Goal: Task Accomplishment & Management: Manage account settings

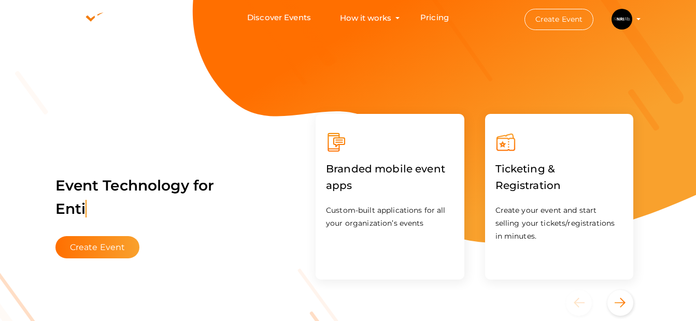
click at [622, 17] on img at bounding box center [621, 19] width 21 height 21
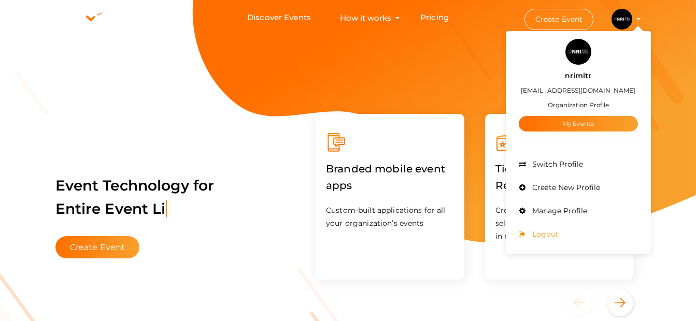
click at [553, 237] on span "Logout" at bounding box center [543, 233] width 29 height 9
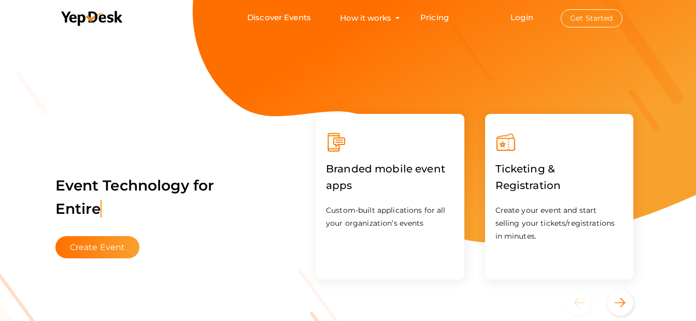
click at [583, 23] on button "Get Started" at bounding box center [592, 18] width 62 height 18
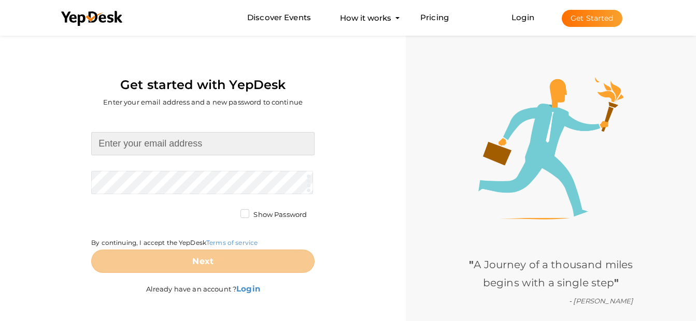
click at [215, 151] on input at bounding box center [202, 143] width 223 height 23
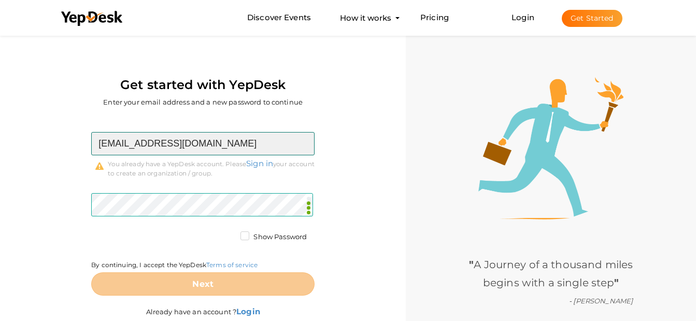
click at [260, 135] on input "ria.puri@nrimitr.com" at bounding box center [202, 143] width 223 height 23
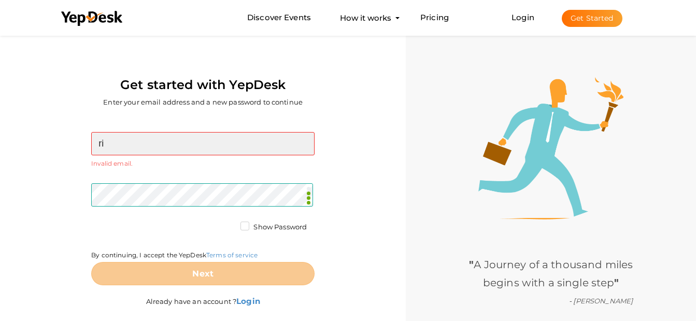
type input "r"
click at [253, 143] on input at bounding box center [202, 143] width 223 height 23
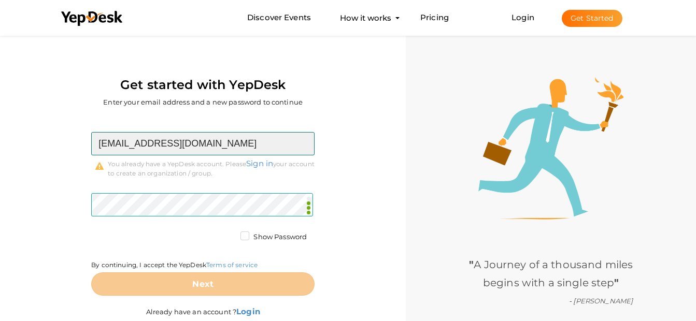
click at [283, 147] on input "ria.puri@nrimitr.com" at bounding box center [202, 143] width 223 height 23
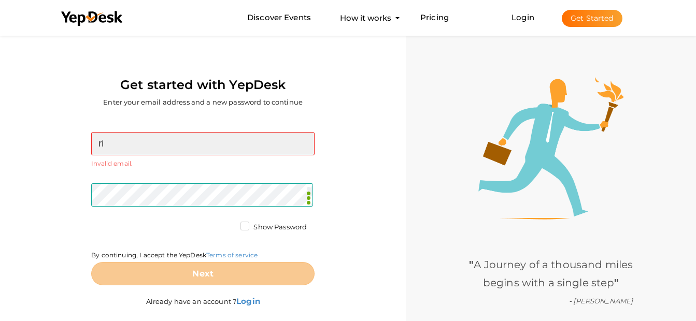
type input "r"
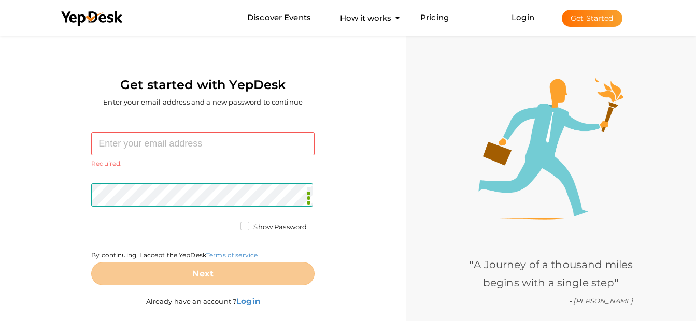
drag, startPoint x: 244, startPoint y: 128, endPoint x: 240, endPoint y: 134, distance: 7.0
click at [240, 134] on div "Required. Invalid email. Checking You already have a YepDesk account. Please Si…" at bounding box center [203, 221] width 390 height 210
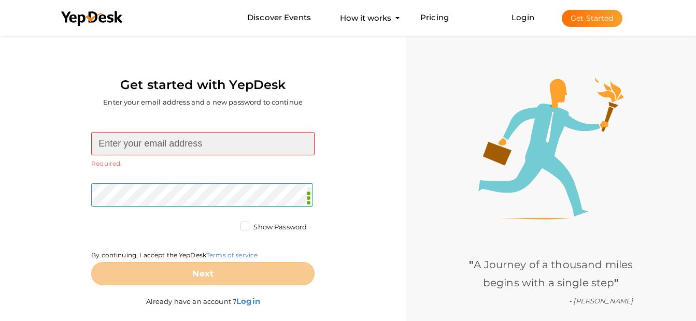
click at [240, 134] on input at bounding box center [202, 143] width 223 height 23
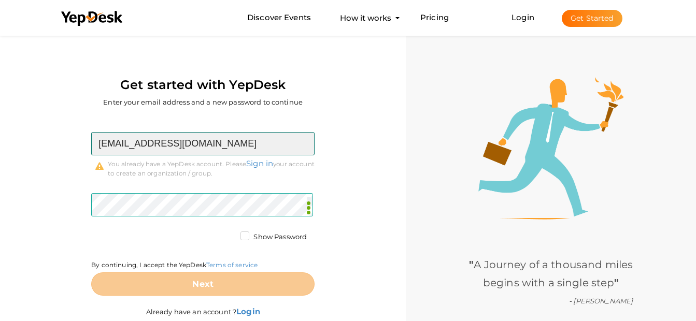
click at [220, 153] on input "ria.puri@nrimitr.com" at bounding box center [202, 143] width 223 height 23
click at [225, 144] on input "ria.puri@nrimitr.com" at bounding box center [202, 143] width 223 height 23
paste input "mailto:ria.puri@avisharmarealestate"
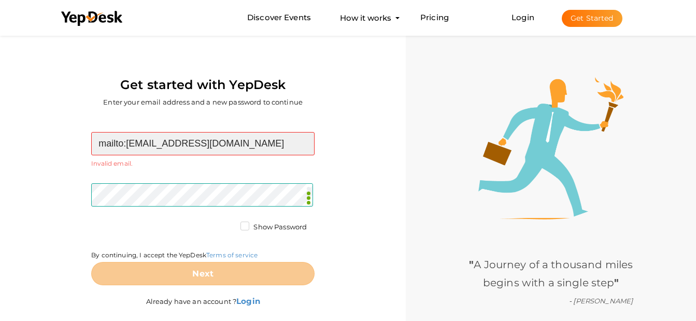
drag, startPoint x: 127, startPoint y: 144, endPoint x: 52, endPoint y: 147, distance: 75.2
click at [52, 147] on div "mailto:ria.puri@avisharmarealestate.com Required. Invalid email. Checking You a…" at bounding box center [203, 221] width 390 height 210
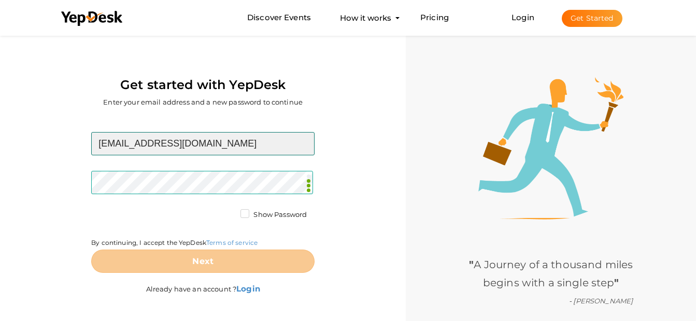
type input "[EMAIL_ADDRESS][DOMAIN_NAME]"
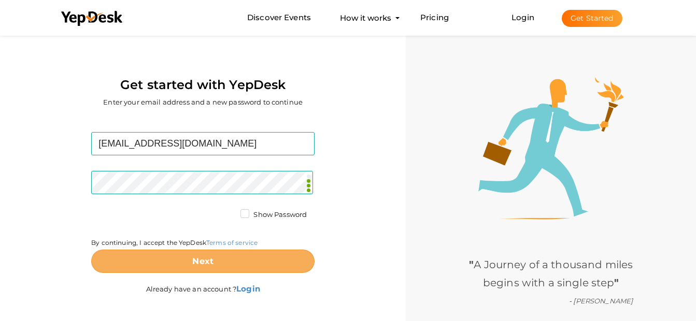
click at [233, 270] on button "Next" at bounding box center [202, 261] width 223 height 23
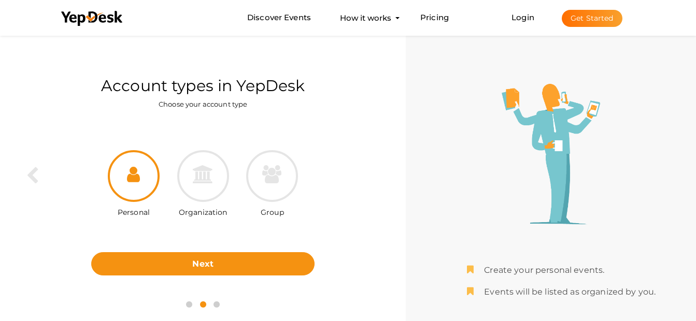
click at [200, 203] on label "Organization" at bounding box center [203, 210] width 49 height 16
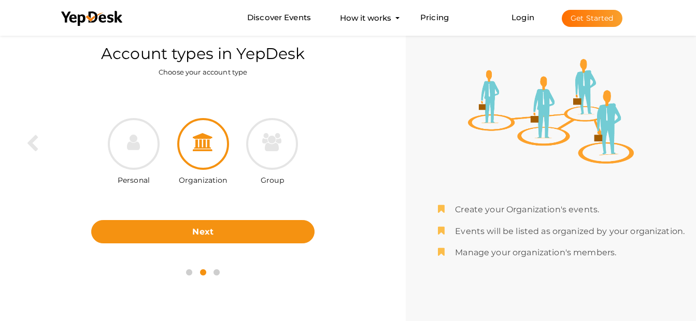
scroll to position [33, 0]
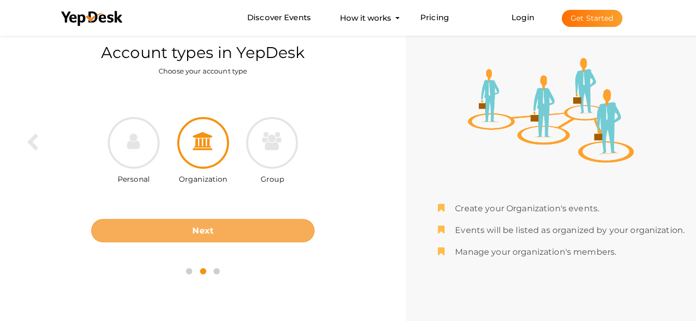
click at [202, 225] on button "Next" at bounding box center [202, 230] width 223 height 23
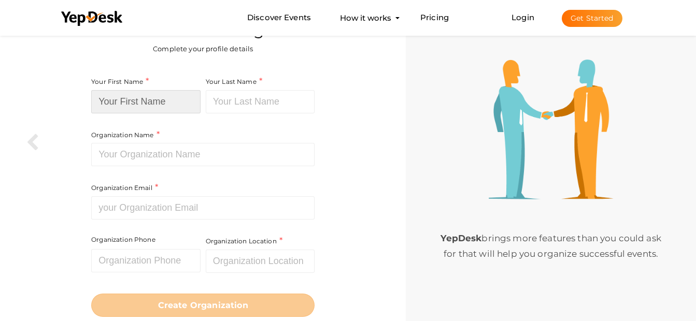
click at [165, 110] on input at bounding box center [145, 101] width 109 height 23
type input "Avinash"
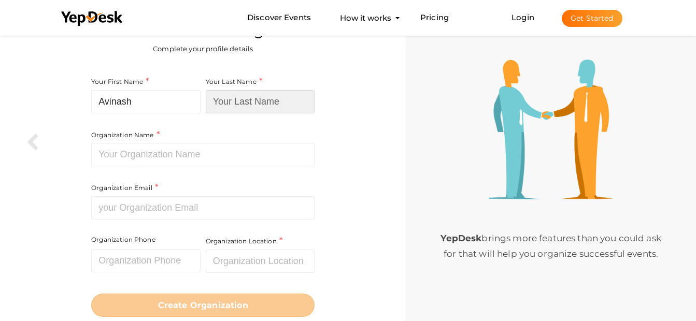
type input "Sharma"
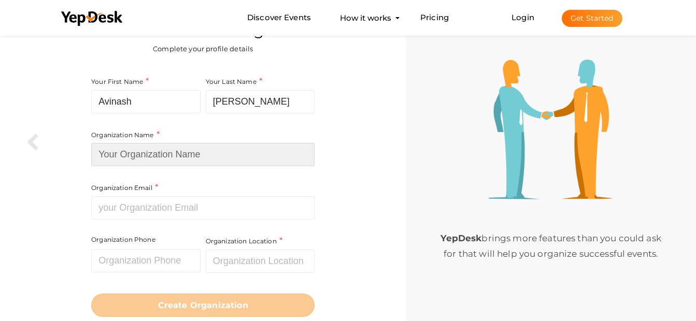
type input "[PERSON_NAME] Real Estate Consultant"
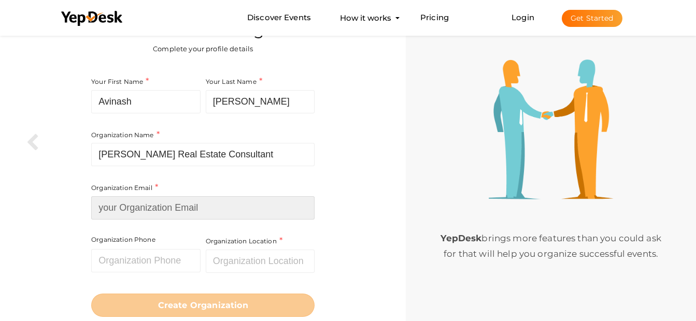
type input "[EMAIL_ADDRESS][DOMAIN_NAME]"
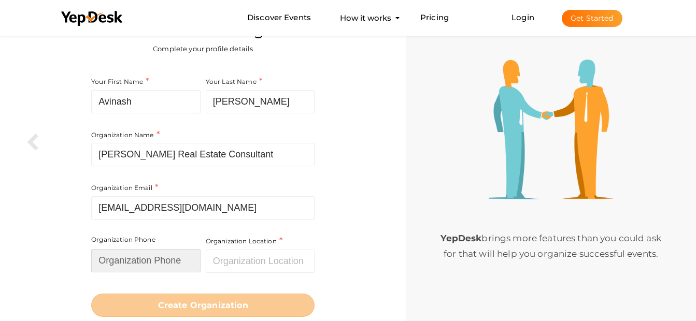
type input "08826011105"
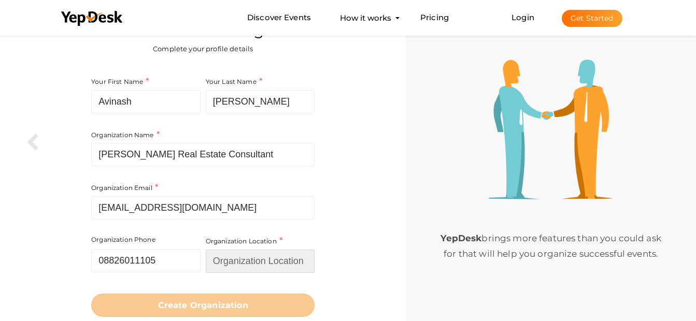
type input "[PERSON_NAME] Real Estate Consultant"
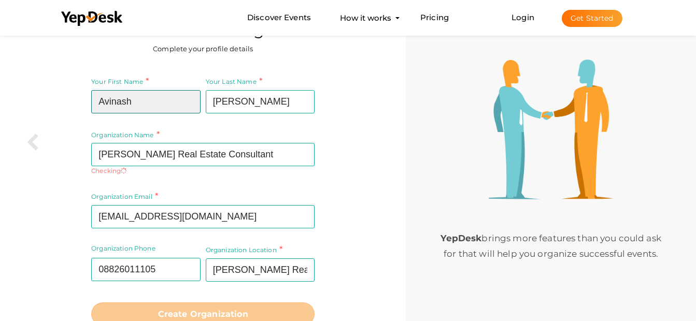
type input "nrimitr"
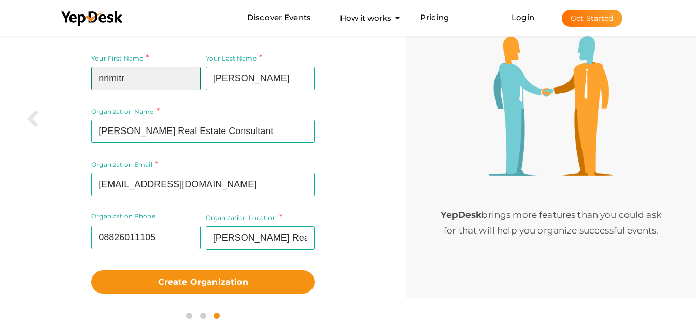
scroll to position [67, 0]
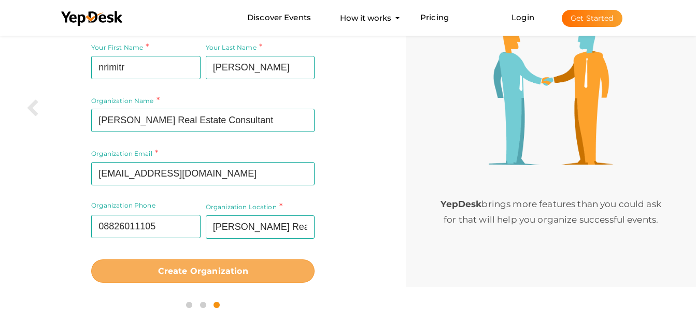
click at [183, 276] on b "Create Organization" at bounding box center [203, 271] width 90 height 10
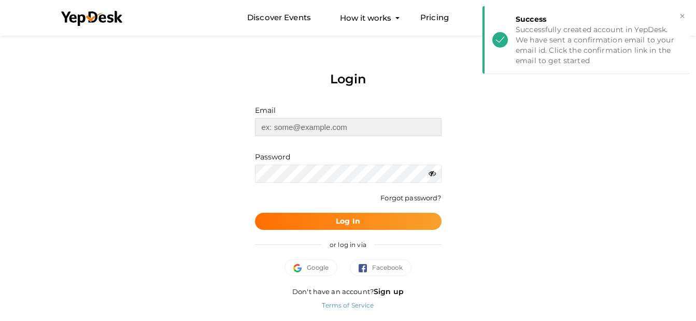
click at [348, 127] on input "text" at bounding box center [348, 127] width 186 height 18
type input "[EMAIL_ADDRESS][DOMAIN_NAME]"
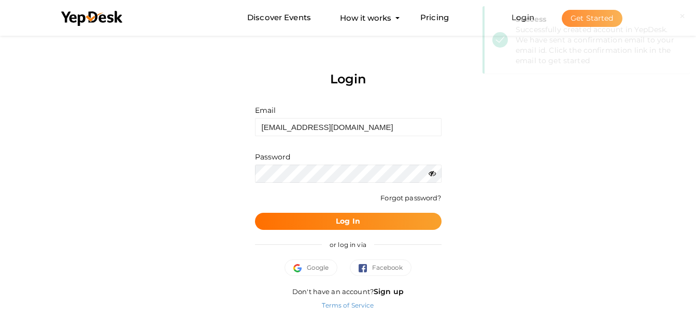
click at [328, 164] on div "Password" at bounding box center [348, 167] width 186 height 31
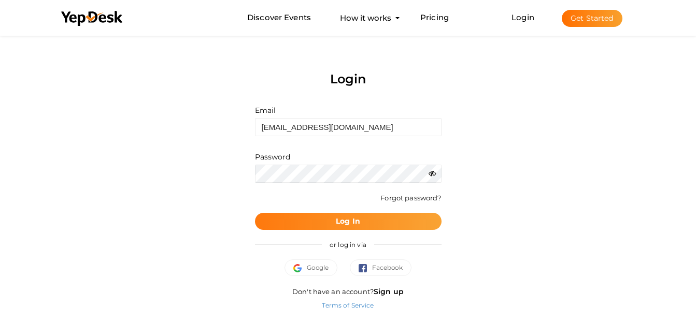
click at [365, 218] on button "Log In" at bounding box center [348, 221] width 186 height 17
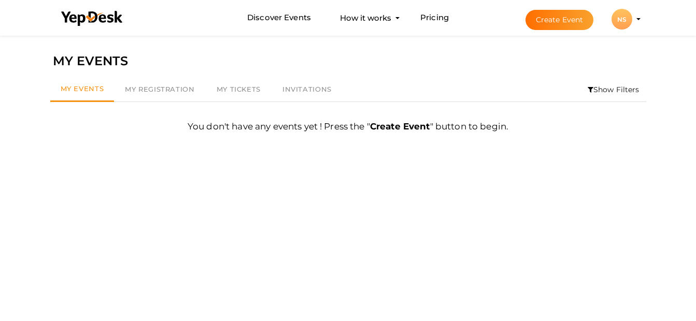
click at [629, 27] on button "NS NS nrimitr Sharma ria.puri@avisharmarealestate.com Personal Profile My Event…" at bounding box center [621, 19] width 27 height 22
click at [627, 20] on div "NS" at bounding box center [621, 19] width 21 height 21
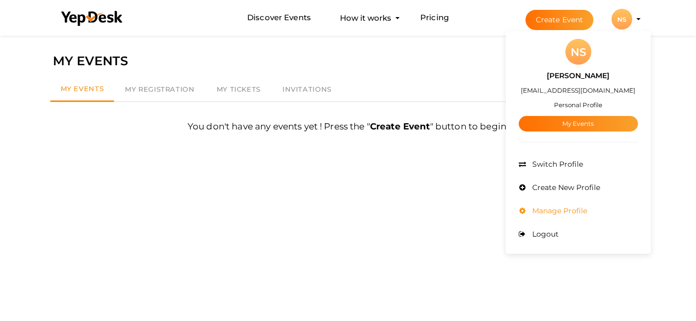
click at [555, 206] on span "Manage Profile" at bounding box center [558, 210] width 58 height 9
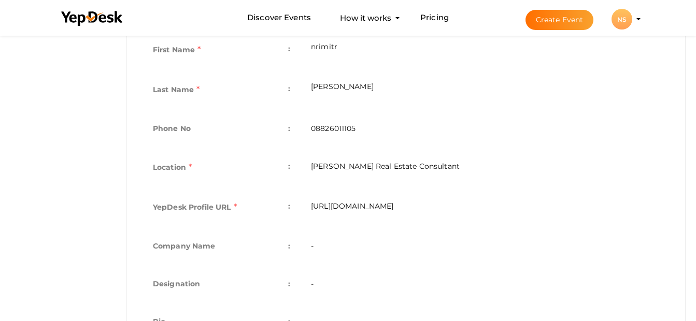
scroll to position [327, 0]
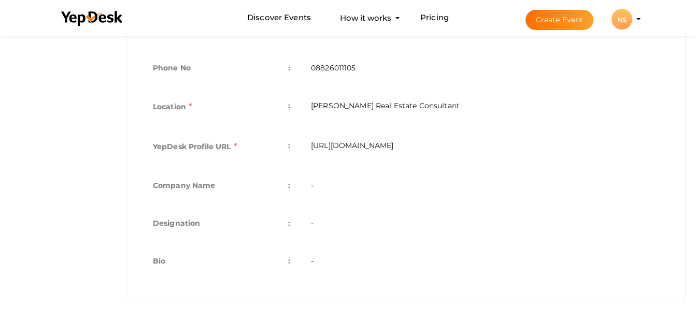
click at [353, 186] on td "-" at bounding box center [484, 187] width 369 height 38
click at [318, 189] on td "-" at bounding box center [484, 187] width 369 height 38
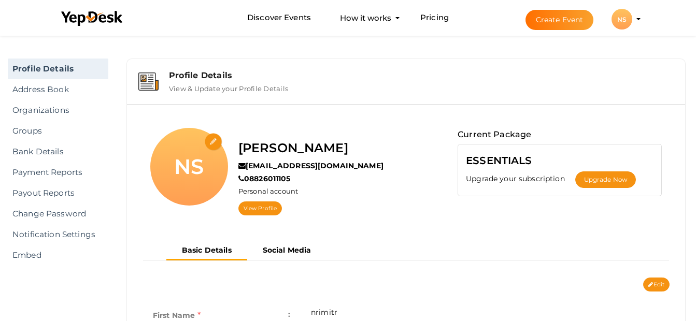
scroll to position [0, 0]
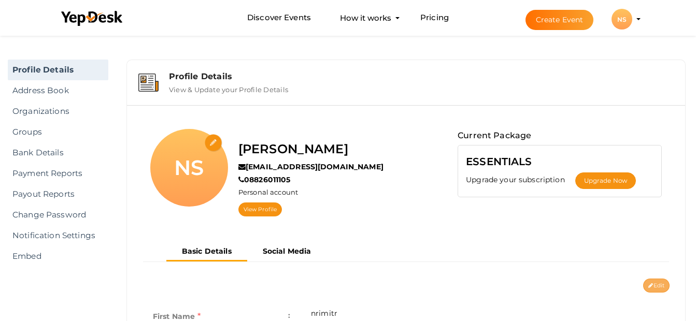
click at [658, 280] on button "Edit" at bounding box center [656, 286] width 26 height 14
type input "nrimitr"
type input "Sharma"
type input "08826011105"
type input "[PERSON_NAME] Real Estate Consultant"
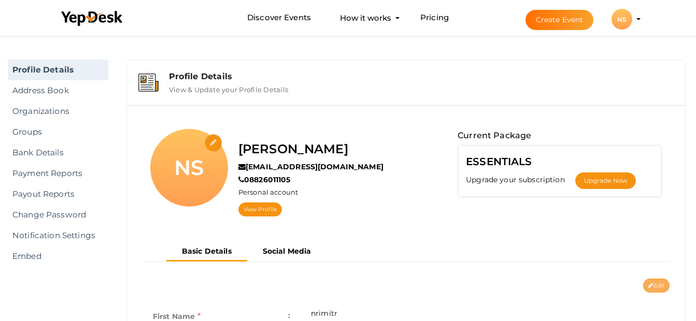
type input "nrimitr-sharma"
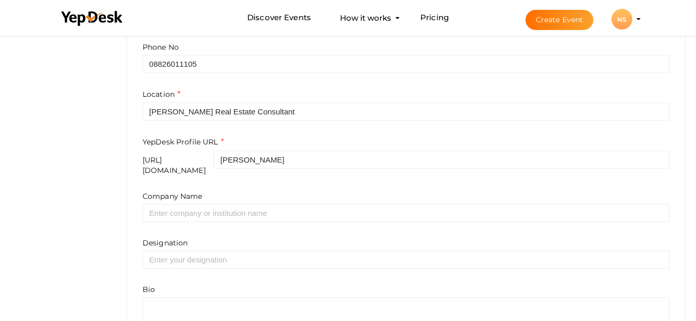
scroll to position [351, 0]
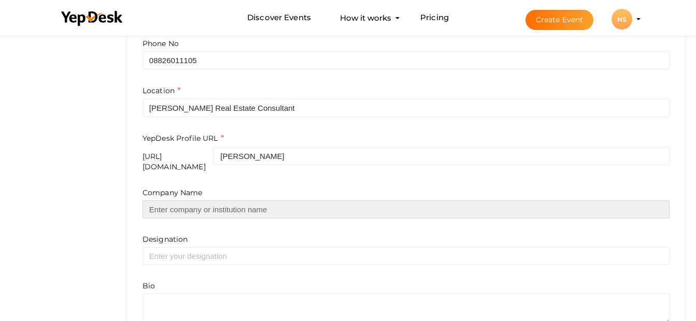
click at [308, 208] on input "text" at bounding box center [405, 209] width 527 height 18
type input "NRIMitr"
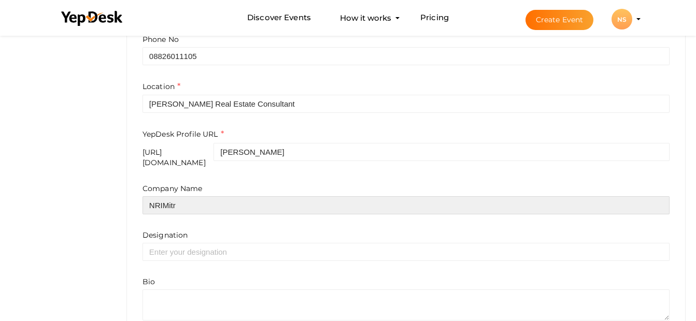
scroll to position [358, 0]
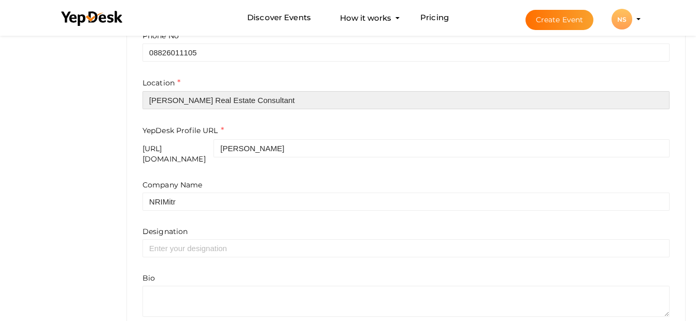
click at [330, 94] on input "[PERSON_NAME] Real Estate Consultant" at bounding box center [405, 100] width 527 height 18
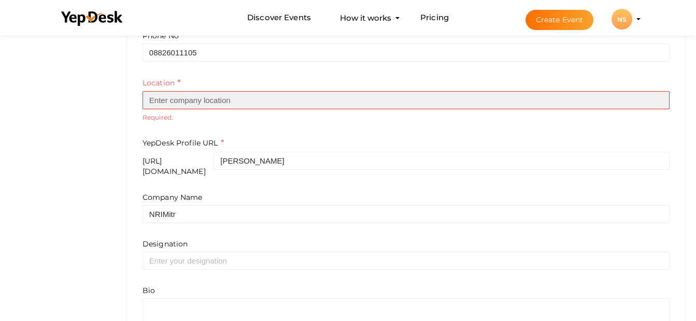
click at [330, 94] on input "text" at bounding box center [405, 100] width 527 height 18
click at [323, 102] on input "text" at bounding box center [405, 100] width 527 height 18
click at [292, 107] on input "text" at bounding box center [405, 100] width 527 height 18
paste input "E-14, Super Mart-II, DLF City Phase-IV, Gurugram"
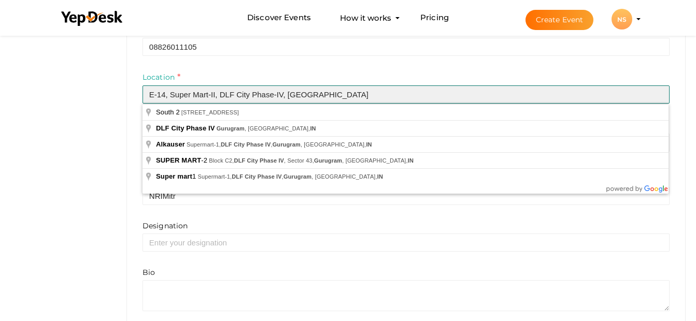
scroll to position [367, 0]
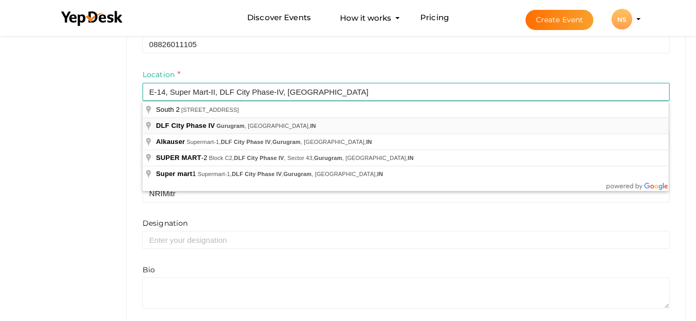
type input "DLF City Phase IV, [GEOGRAPHIC_DATA], [GEOGRAPHIC_DATA], [GEOGRAPHIC_DATA]"
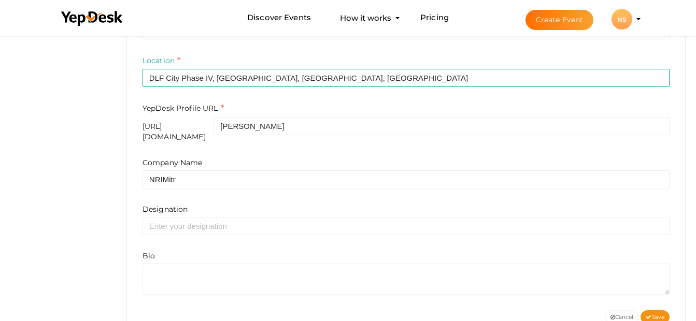
scroll to position [406, 0]
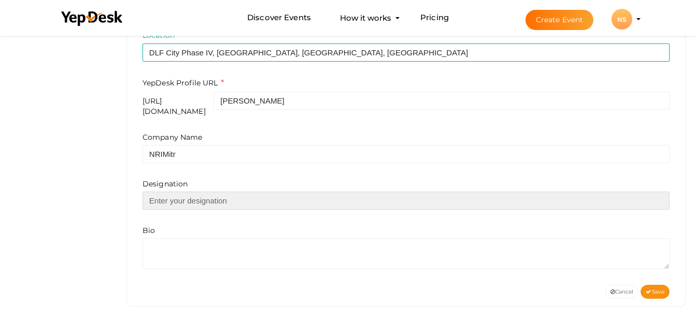
click at [189, 194] on input "text" at bounding box center [405, 201] width 527 height 18
type input "CEO"
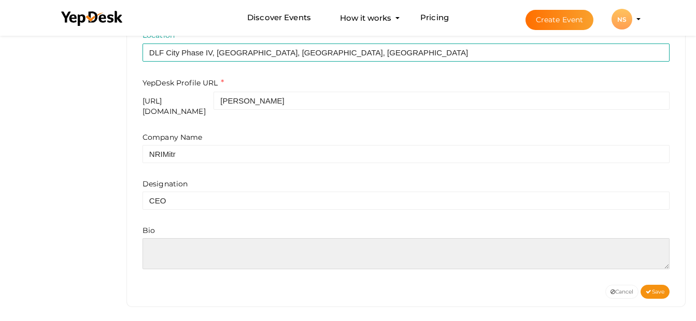
click at [182, 244] on textarea at bounding box center [405, 253] width 527 height 31
paste textarea "[PERSON_NAME] is a RERA Certified real estate consultant based in [GEOGRAPHIC_D…"
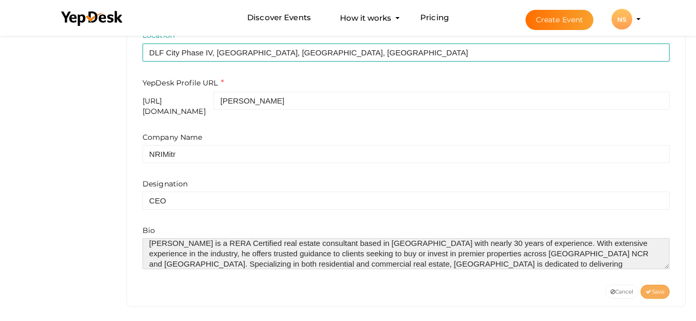
type textarea "[PERSON_NAME] is a RERA Certified real estate consultant based in [GEOGRAPHIC_D…"
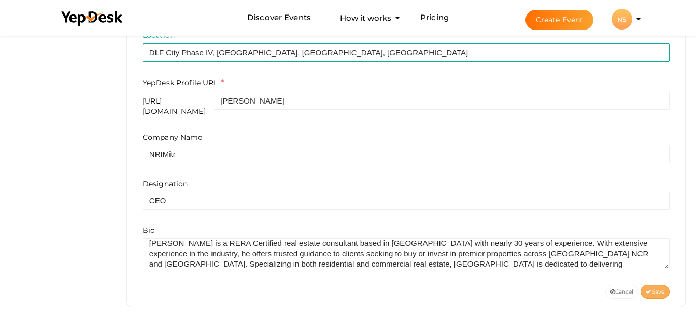
click at [651, 289] on span "Save" at bounding box center [654, 292] width 19 height 7
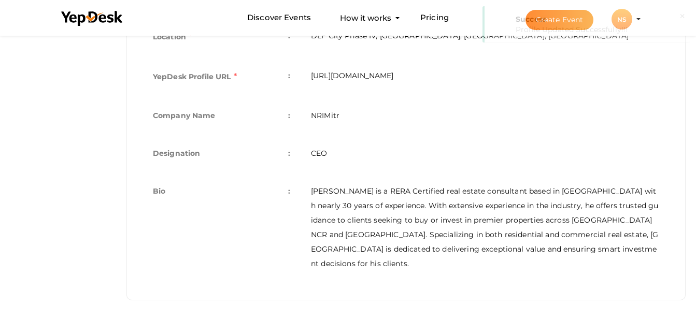
scroll to position [383, 0]
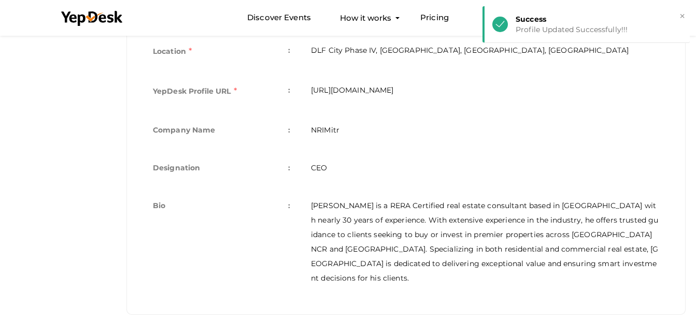
click at [387, 128] on td "NRIMitr" at bounding box center [484, 131] width 369 height 38
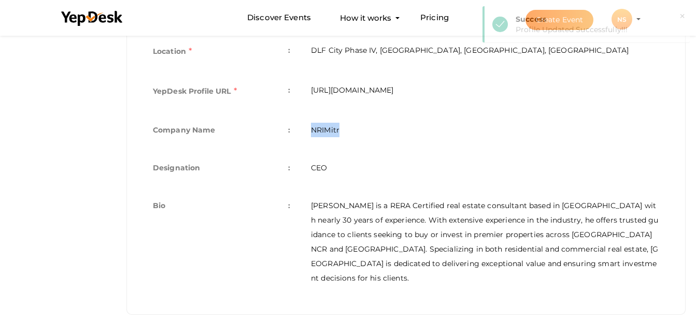
click at [387, 128] on td "NRIMitr" at bounding box center [484, 131] width 369 height 38
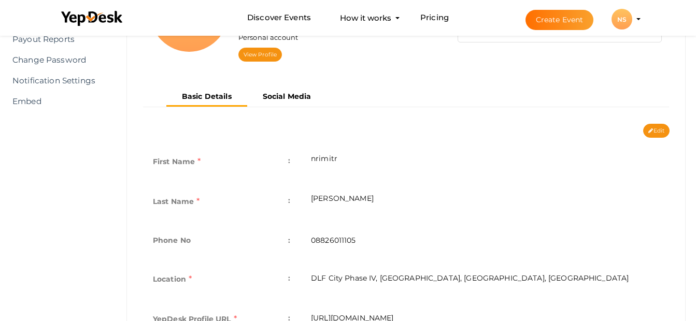
scroll to position [109, 0]
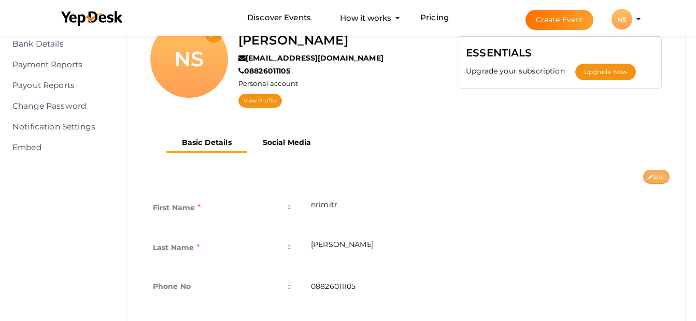
click at [657, 179] on button "Edit" at bounding box center [656, 177] width 26 height 14
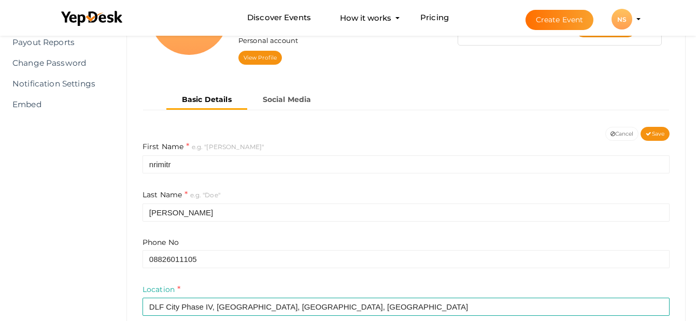
scroll to position [169, 0]
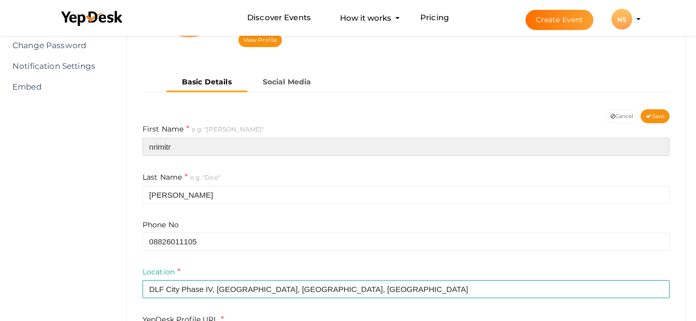
click at [367, 146] on input "nrimitr" at bounding box center [405, 147] width 527 height 18
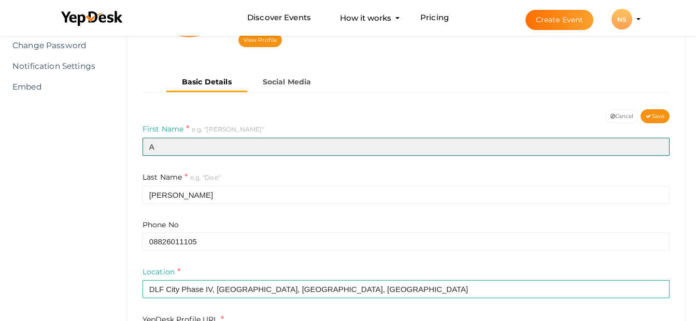
type input "Avinash"
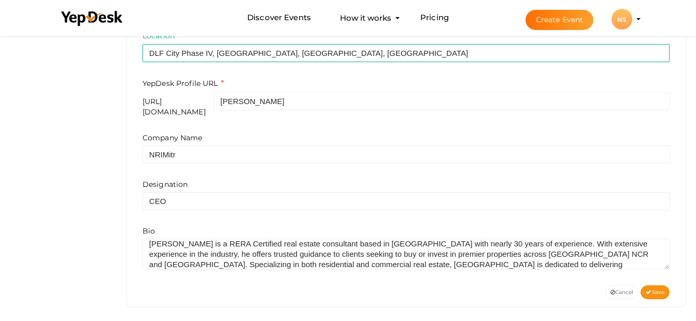
scroll to position [402, 0]
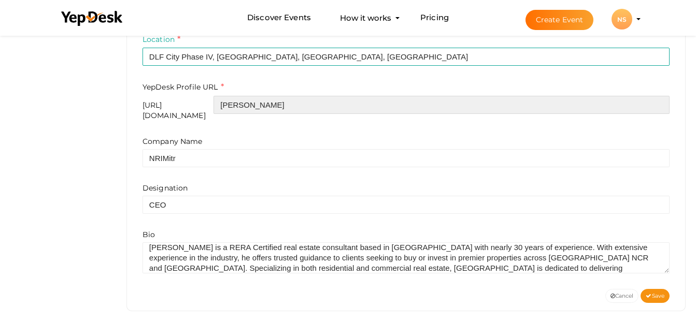
click at [346, 109] on input "nrimitr-sharma" at bounding box center [441, 105] width 456 height 18
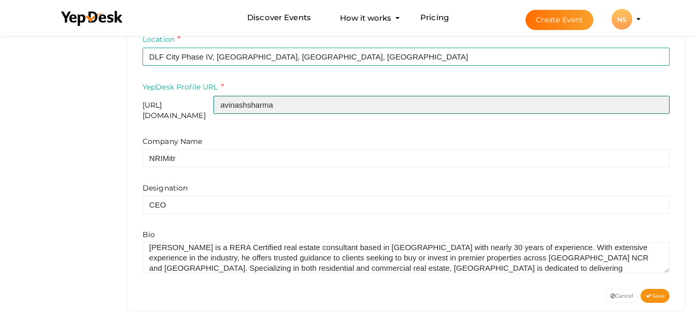
type input "avinashsharma"
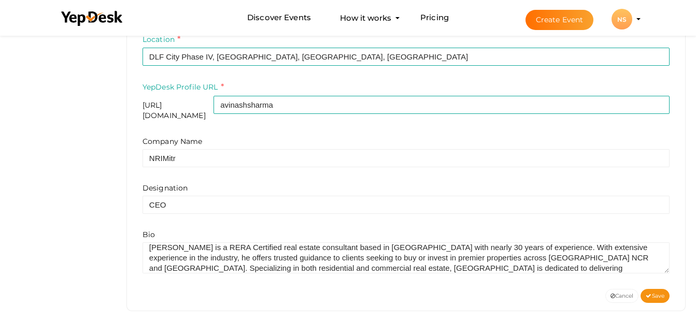
click at [295, 168] on div "Company Name NRIMitr Designation CEO Bio" at bounding box center [405, 204] width 527 height 137
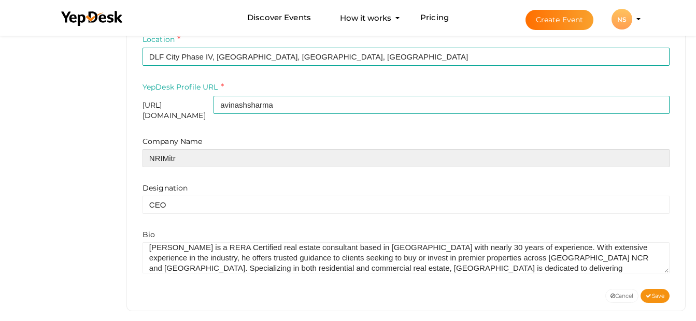
click at [296, 149] on input "NRIMitr" at bounding box center [405, 158] width 527 height 18
type input "Avinash Sharma Real Estate Consultant"
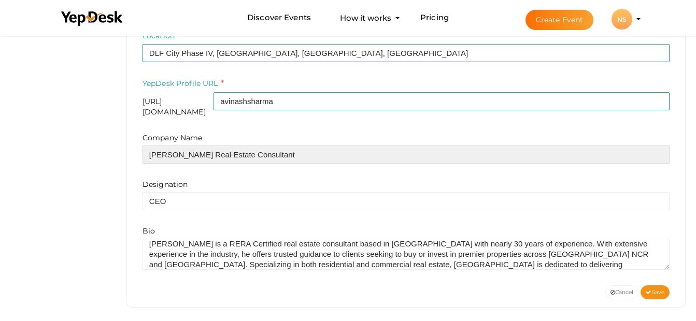
scroll to position [406, 0]
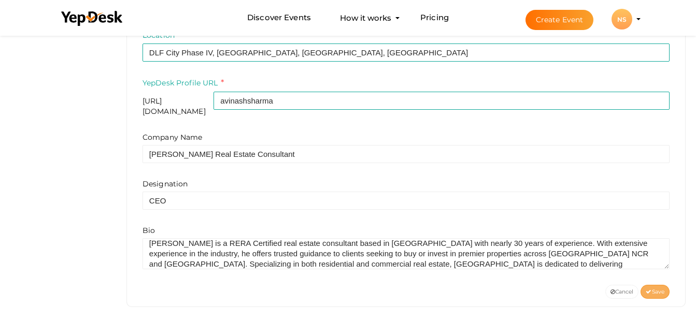
click at [655, 289] on span "Save" at bounding box center [654, 292] width 19 height 7
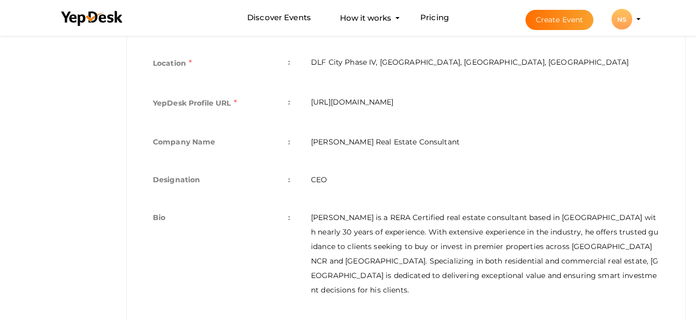
scroll to position [0, 0]
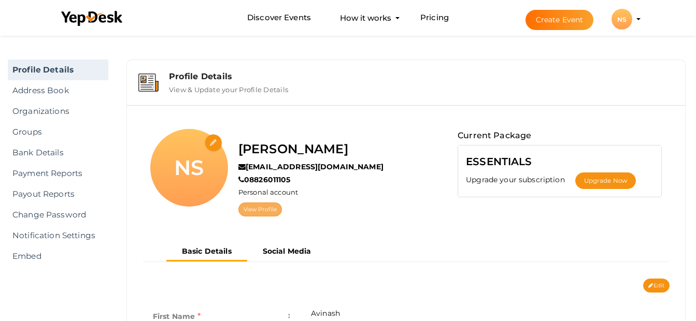
click at [264, 205] on link "View Profile" at bounding box center [260, 210] width 44 height 14
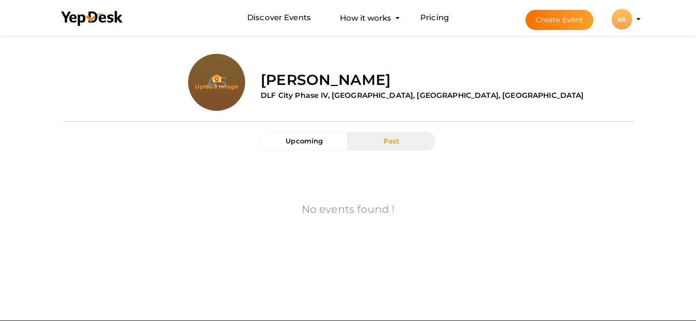
click at [218, 83] on input "file" at bounding box center [216, 103] width 57 height 57
type input "C:\fakepath\23d3f0_65f8ea002c424f989c7dd0efdeae0dc5~mv2.jpg"
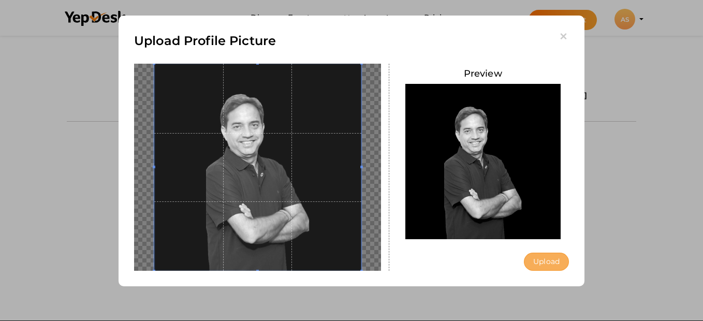
click at [566, 258] on button "Upload" at bounding box center [546, 262] width 45 height 18
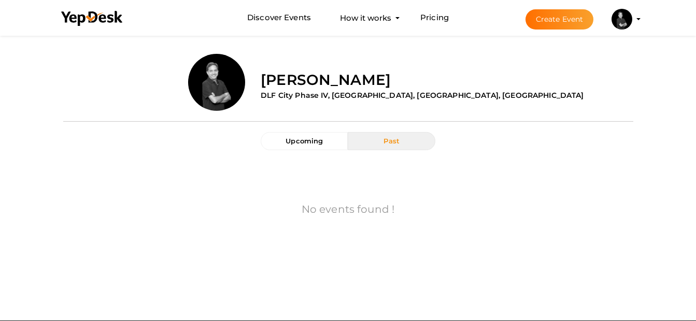
click at [637, 16] on li "Create Event [PERSON_NAME] [EMAIL_ADDRESS][DOMAIN_NAME] Personal Profile My Eve…" at bounding box center [574, 19] width 138 height 37
click at [637, 21] on li "Create Event [PERSON_NAME] [EMAIL_ADDRESS][DOMAIN_NAME] Personal Profile My Eve…" at bounding box center [574, 19] width 138 height 37
click at [632, 18] on profile-pic at bounding box center [621, 19] width 21 height 8
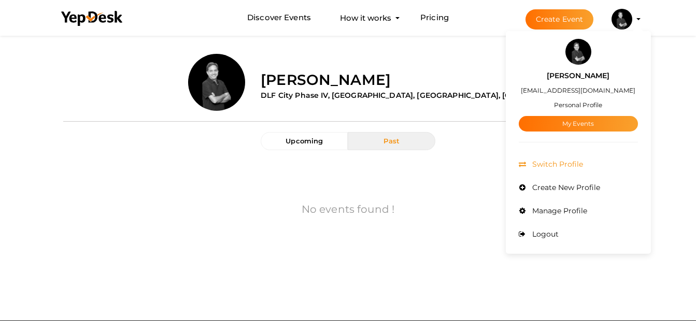
click at [543, 164] on span "Switch Profile" at bounding box center [555, 164] width 53 height 9
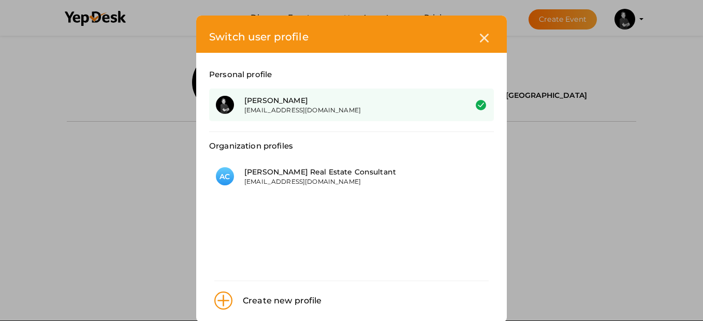
click at [391, 110] on div "[EMAIL_ADDRESS][DOMAIN_NAME]" at bounding box center [348, 110] width 207 height 9
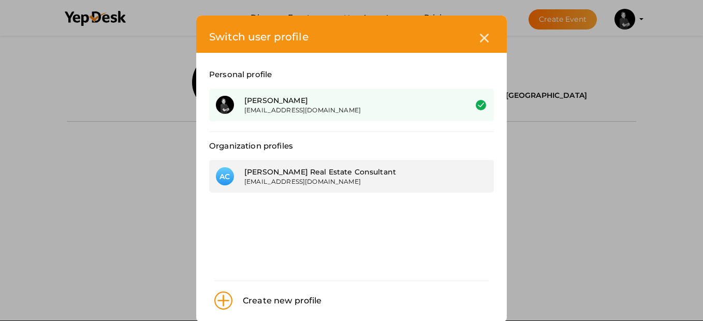
click at [348, 179] on div "[EMAIL_ADDRESS][DOMAIN_NAME]" at bounding box center [348, 181] width 207 height 9
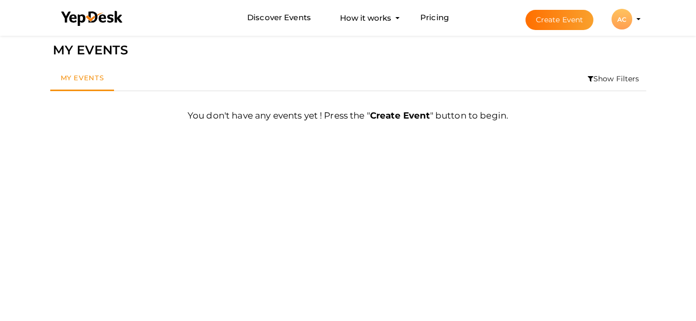
scroll to position [12, 0]
click at [612, 22] on div "AC" at bounding box center [621, 19] width 21 height 21
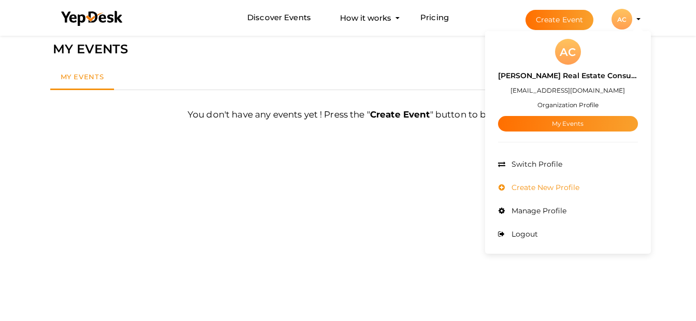
click at [536, 187] on span "Create New Profile" at bounding box center [544, 187] width 70 height 9
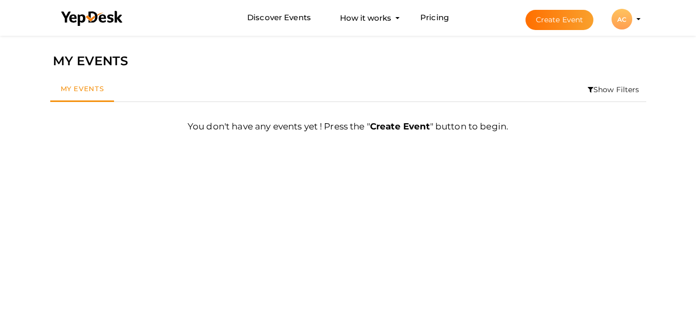
click at [628, 23] on div "AC" at bounding box center [621, 19] width 21 height 21
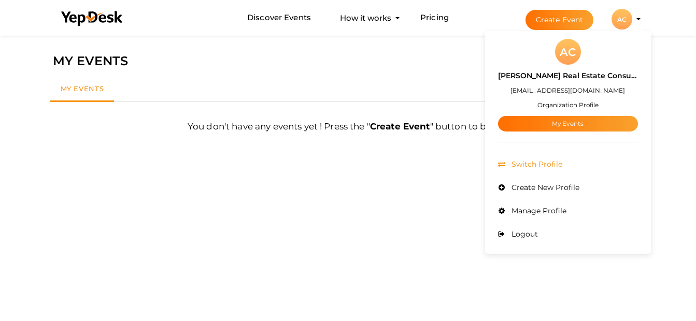
click at [554, 163] on span "Switch Profile" at bounding box center [535, 164] width 53 height 9
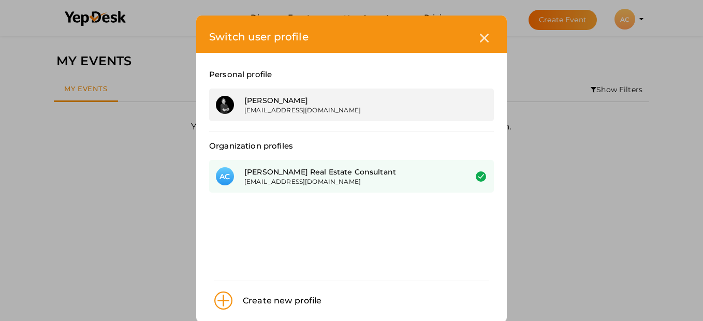
click at [293, 102] on div "[PERSON_NAME]" at bounding box center [348, 100] width 207 height 10
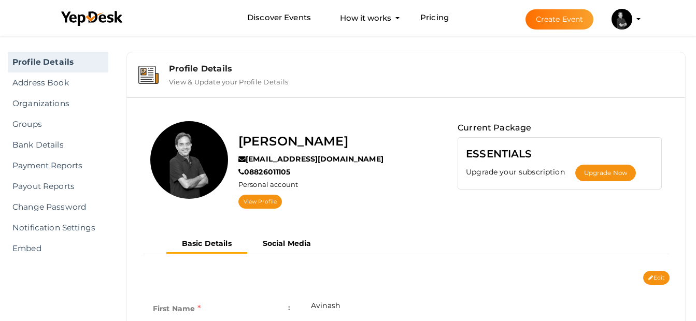
scroll to position [8, 0]
click at [263, 201] on link "View Profile" at bounding box center [260, 201] width 44 height 14
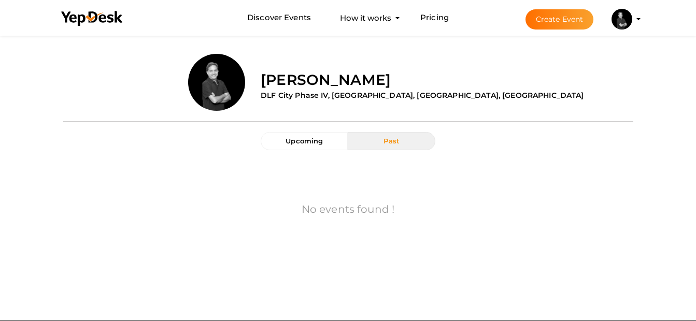
click at [398, 139] on span "Past" at bounding box center [391, 141] width 16 height 8
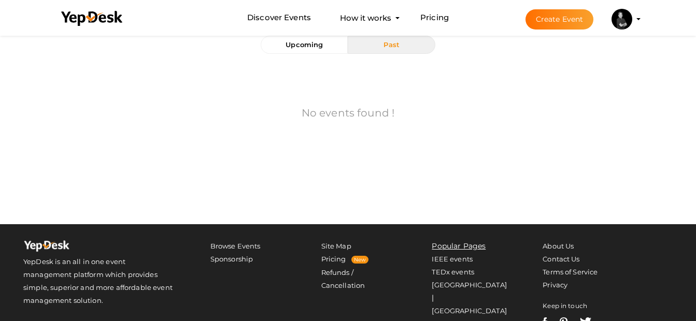
scroll to position [97, 0]
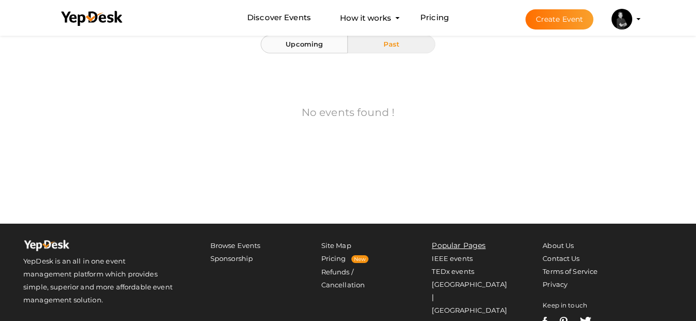
click at [321, 48] on span "Upcoming" at bounding box center [303, 44] width 37 height 8
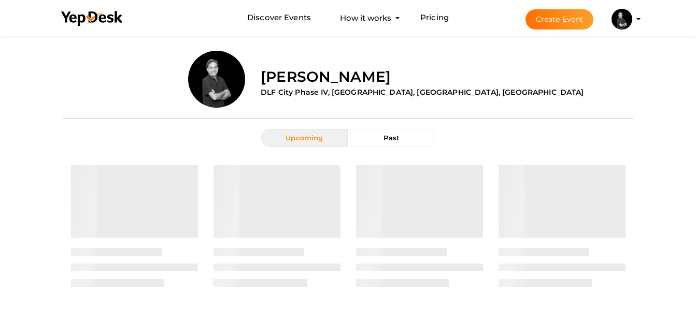
scroll to position [4, 0]
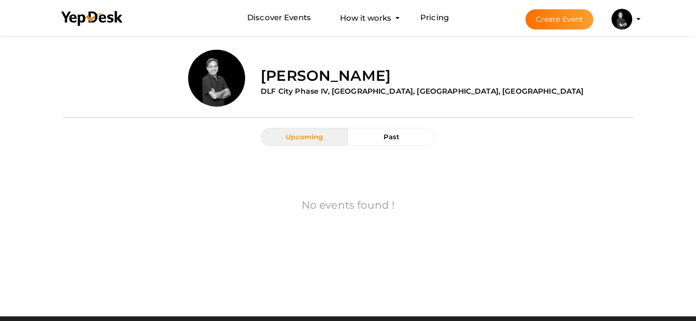
click at [576, 12] on button "Create Event" at bounding box center [559, 19] width 68 height 20
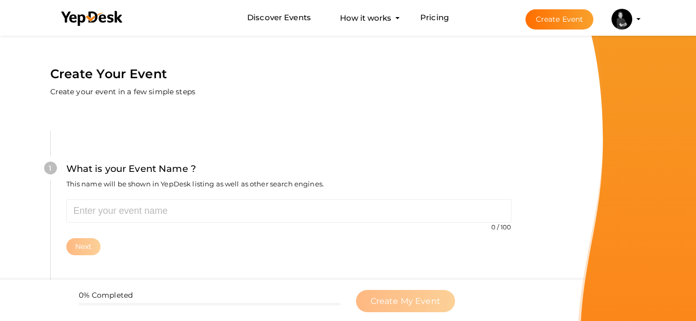
click at [621, 17] on img at bounding box center [621, 19] width 21 height 21
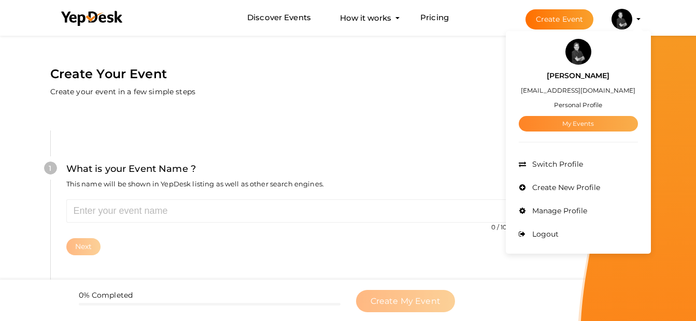
click at [562, 121] on link "My Events" at bounding box center [578, 124] width 119 height 16
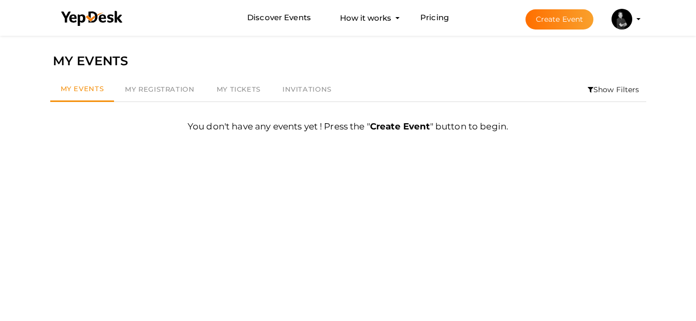
click at [612, 39] on div "Filter MY EVENTS My Events My Registration My Tickets Invitations Show Filters …" at bounding box center [348, 193] width 606 height 321
click at [618, 15] on img at bounding box center [621, 19] width 21 height 21
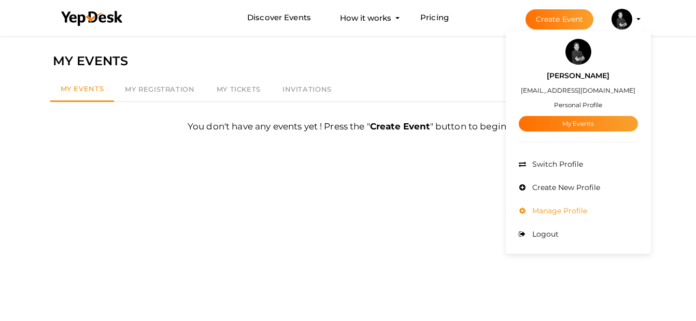
click at [555, 205] on li "Manage Profile" at bounding box center [578, 210] width 119 height 23
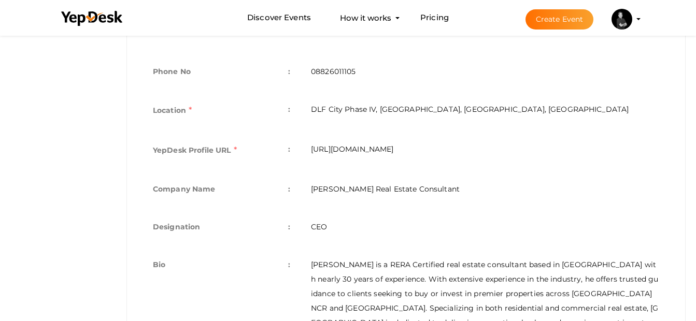
scroll to position [383, 0]
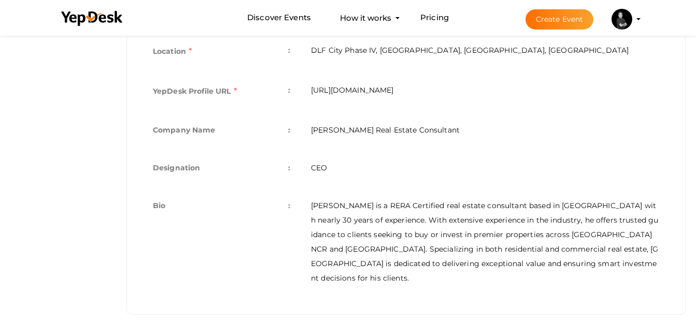
click at [500, 88] on td "[URL][DOMAIN_NAME]" at bounding box center [484, 93] width 369 height 40
click at [521, 260] on td "[PERSON_NAME] is a RERA Certified real estate consultant based in [GEOGRAPHIC_D…" at bounding box center [484, 242] width 369 height 108
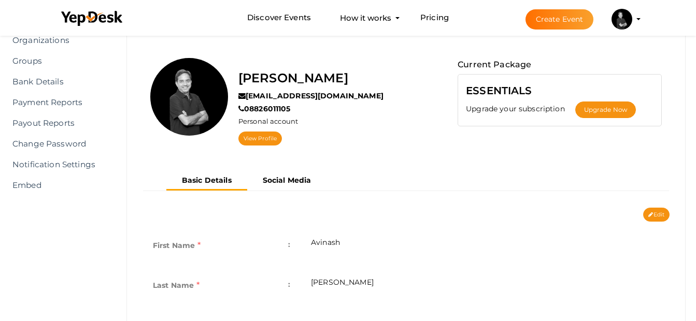
scroll to position [0, 0]
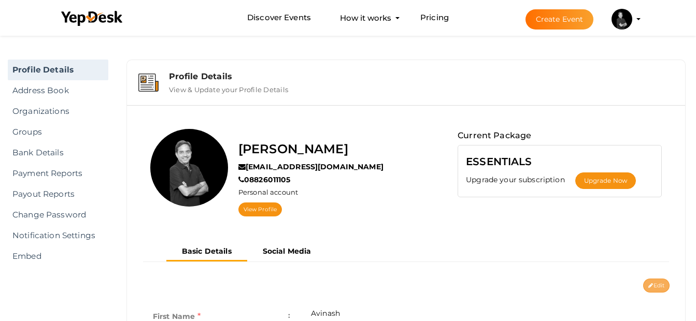
click at [656, 285] on button "Edit" at bounding box center [656, 286] width 26 height 14
type input "Avinash"
type input "[PERSON_NAME]"
type input "08826011105"
type input "DLF City Phase IV, [GEOGRAPHIC_DATA], [GEOGRAPHIC_DATA], [GEOGRAPHIC_DATA]"
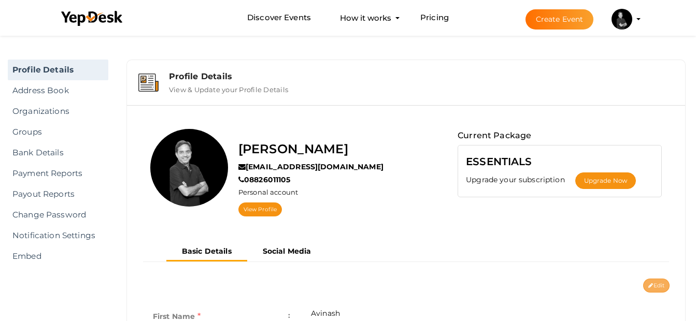
type input "avinashsharma"
type input "[PERSON_NAME] Real Estate Consultant"
type input "CEO"
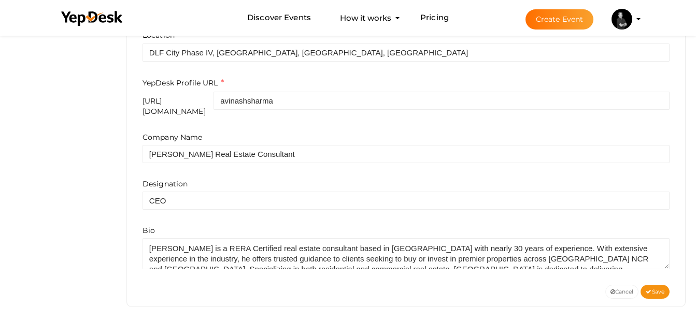
scroll to position [10, 0]
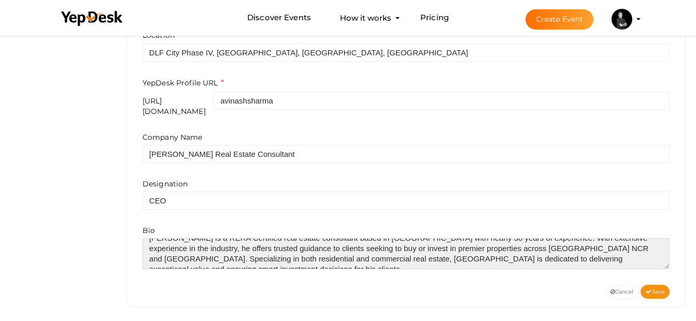
click at [653, 252] on textarea at bounding box center [405, 253] width 527 height 31
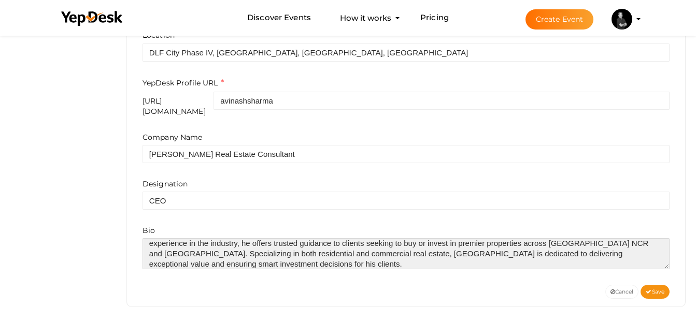
paste textarea "[URL][DOMAIN_NAME]"
type textarea "[PERSON_NAME] is a RERA Certified real estate consultant based in [GEOGRAPHIC_D…"
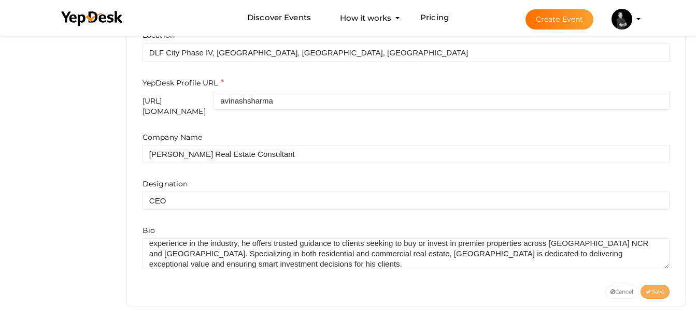
click at [664, 289] on button "Save" at bounding box center [654, 292] width 29 height 14
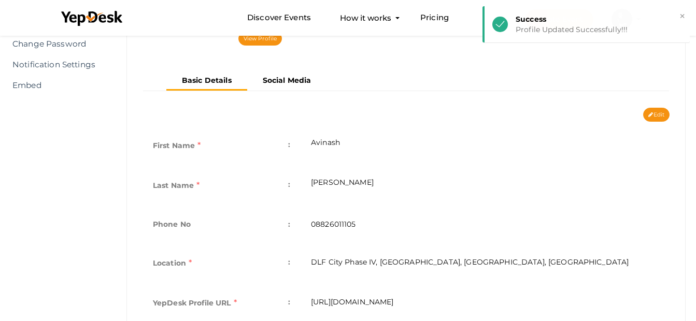
scroll to position [0, 0]
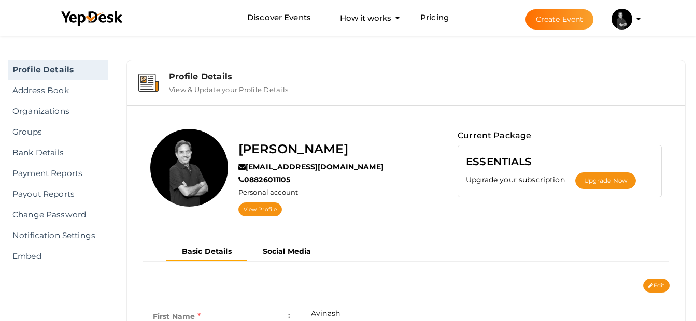
click at [257, 202] on div "View Profile" at bounding box center [310, 208] width 145 height 17
click at [259, 209] on link "View Profile" at bounding box center [260, 210] width 44 height 14
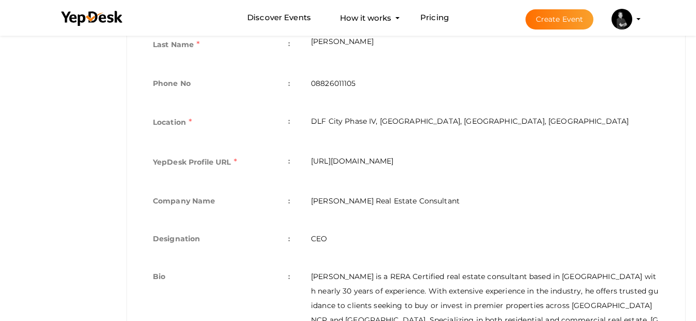
scroll to position [314, 0]
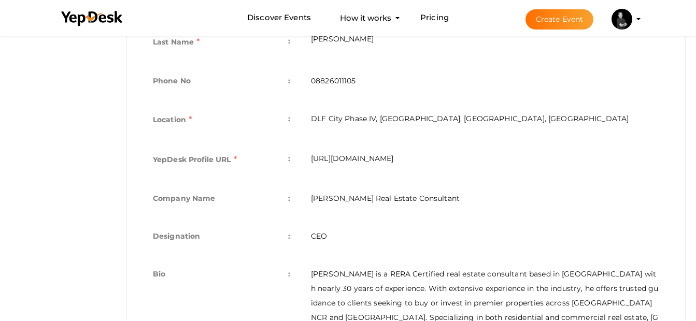
click at [497, 156] on td "https://www.yepdesk.com/profile/avinashsharma" at bounding box center [484, 161] width 369 height 40
drag, startPoint x: 309, startPoint y: 161, endPoint x: 489, endPoint y: 173, distance: 180.7
click at [489, 173] on td "https://www.yepdesk.com/profile/avinashsharma" at bounding box center [484, 161] width 369 height 40
copy td "https://www.yepdesk.com/profile/avinashsharma"
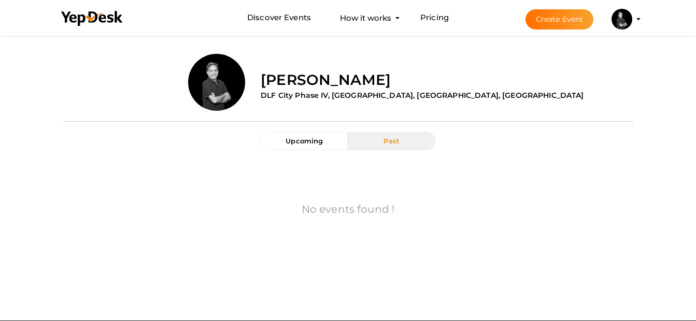
click at [332, 75] on label "[PERSON_NAME]" at bounding box center [326, 79] width 130 height 21
click at [607, 18] on span "Create Event Avinash Sharma ria.puri@avisharmarealestate.com Personal Profile M…" at bounding box center [573, 19] width 123 height 8
click at [619, 20] on img at bounding box center [621, 19] width 21 height 21
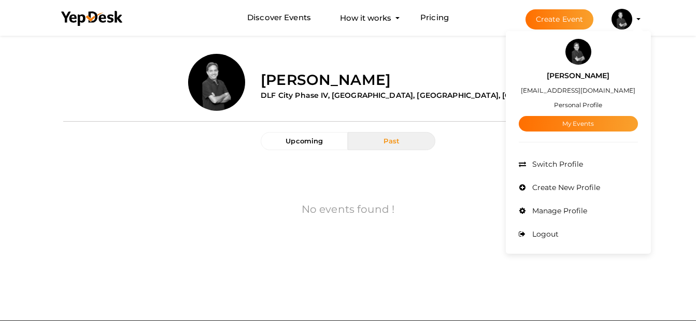
click at [600, 99] on div "Avinash Sharma ria.puri@avisharmarealestate.com Personal Profile My Events" at bounding box center [578, 98] width 119 height 67
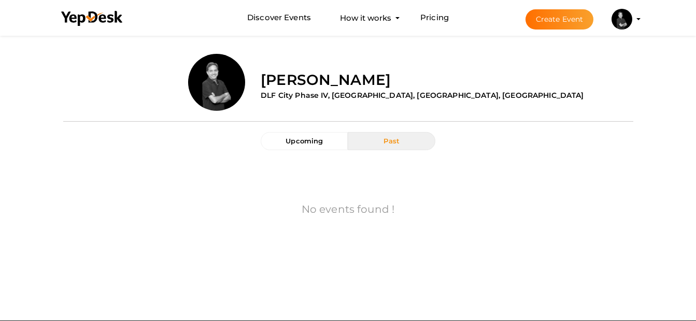
click at [623, 21] on img at bounding box center [621, 19] width 21 height 21
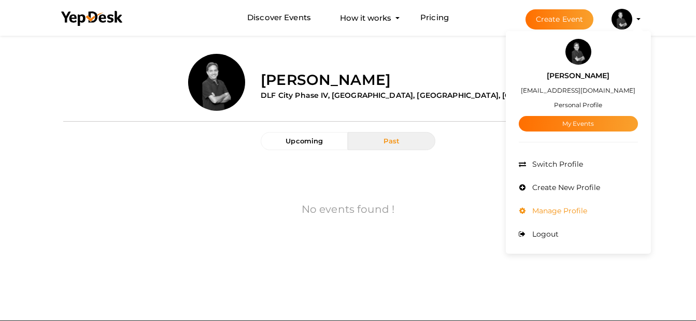
click at [545, 210] on span "Manage Profile" at bounding box center [558, 210] width 58 height 9
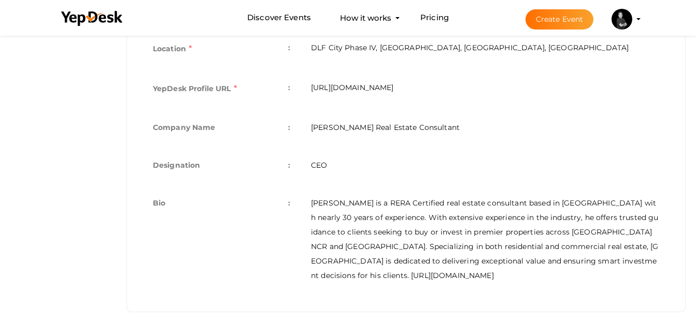
scroll to position [397, 0]
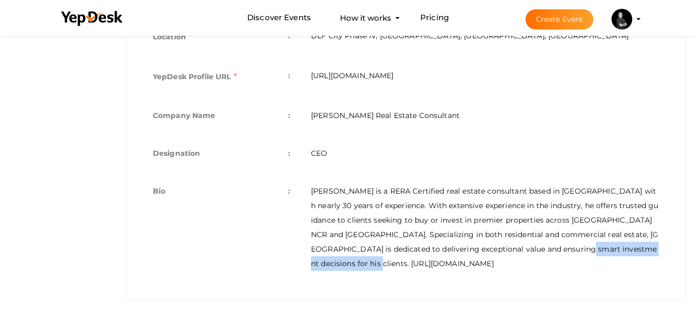
drag, startPoint x: 521, startPoint y: 247, endPoint x: 529, endPoint y: 270, distance: 25.4
click at [529, 270] on td "[PERSON_NAME] is a RERA Certified real estate consultant based in [GEOGRAPHIC_D…" at bounding box center [484, 228] width 369 height 108
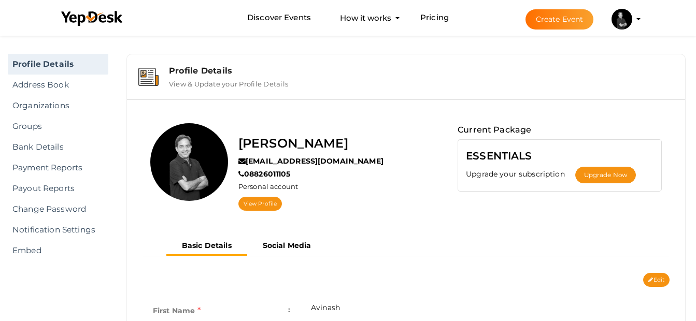
scroll to position [8, 0]
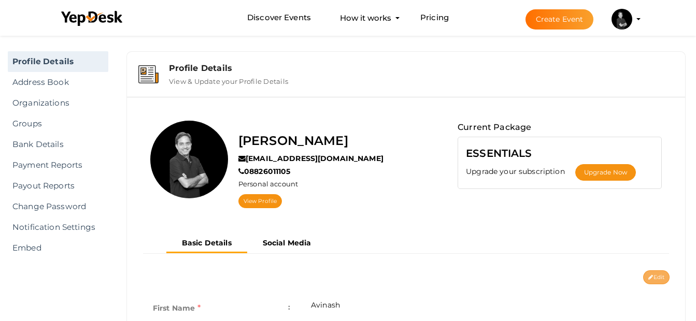
click at [650, 276] on icon at bounding box center [650, 278] width 5 height 6
type input "Avinash"
type input "Sharma"
type input "08826011105"
type input "DLF City Phase IV, [GEOGRAPHIC_DATA], [GEOGRAPHIC_DATA], [GEOGRAPHIC_DATA]"
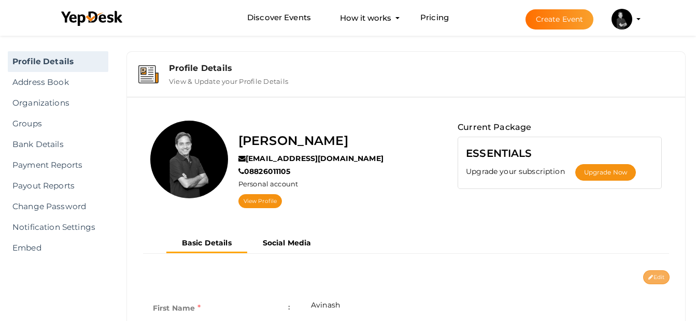
type input "avinashsharma"
type input "Avinash Sharma Real Estate Consultant"
type input "CEO"
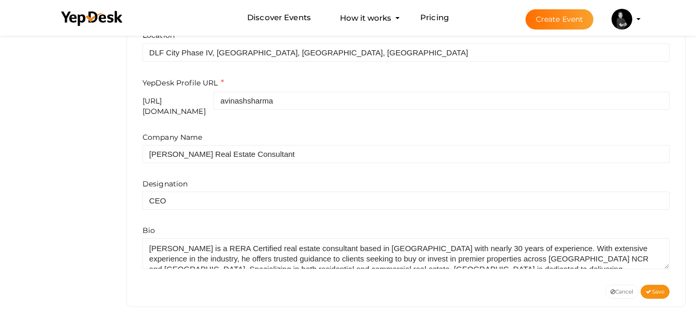
scroll to position [21, 0]
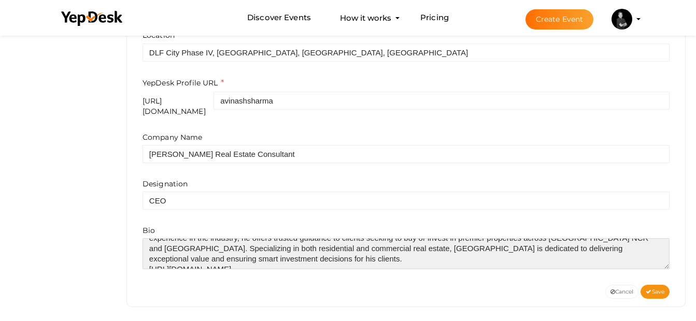
drag, startPoint x: 294, startPoint y: 254, endPoint x: 141, endPoint y: 250, distance: 152.9
click at [141, 250] on div "First Name e.g. "John" Avinash Last Name e.g. "Doe" Sharma Phone No 08826011105…" at bounding box center [406, 86] width 542 height 398
type textarea "Avinash Sharma is a RERA Certified real estate consultant based in Gurgaon with…"
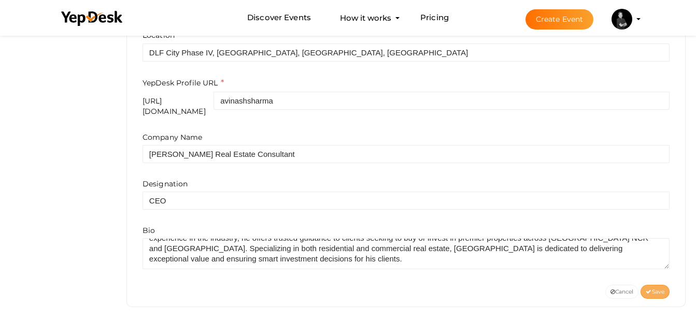
click at [648, 289] on button "Save" at bounding box center [654, 292] width 29 height 14
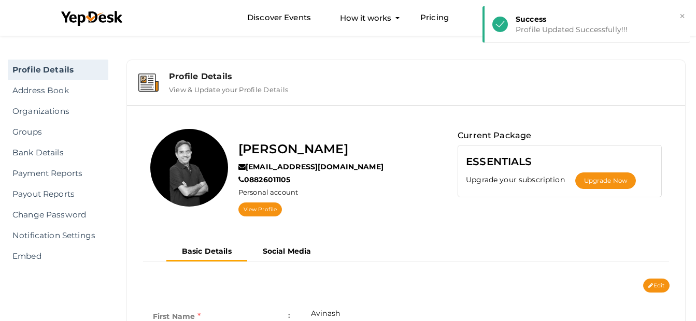
scroll to position [4, 0]
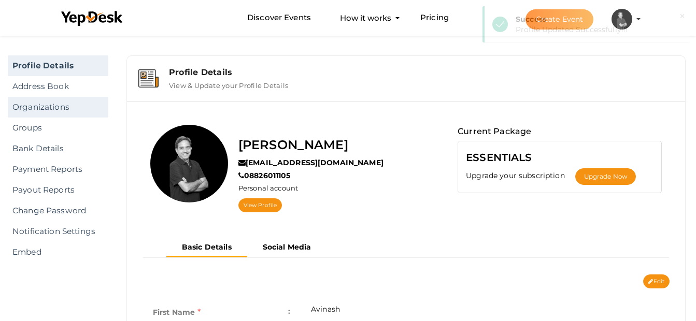
click at [10, 108] on link "Organizations" at bounding box center [58, 107] width 100 height 21
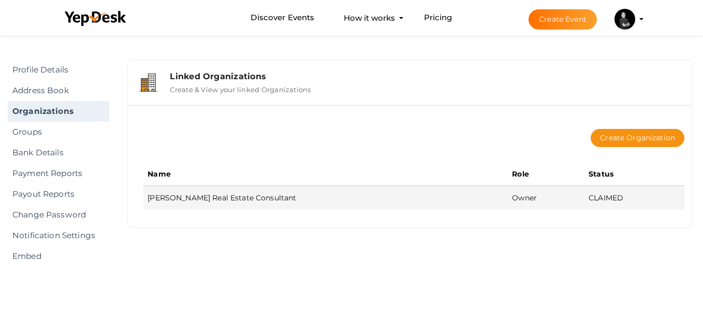
click at [254, 195] on td "Avinash Sharma Real Estate Consultant" at bounding box center [325, 197] width 365 height 23
click at [196, 197] on td "Avinash Sharma Real Estate Consultant" at bounding box center [325, 197] width 365 height 23
click at [148, 197] on td "Avinash Sharma Real Estate Consultant" at bounding box center [325, 197] width 365 height 23
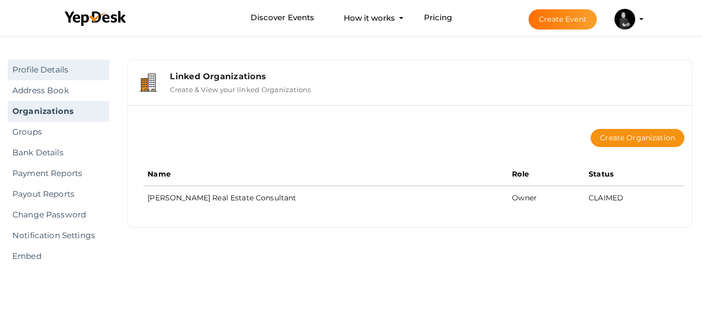
click at [49, 71] on link "Profile Details" at bounding box center [59, 70] width 102 height 21
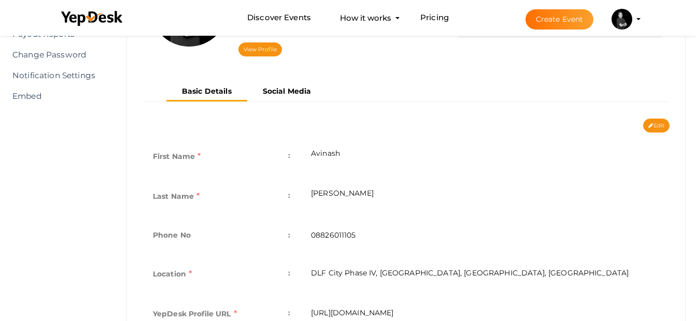
scroll to position [63, 0]
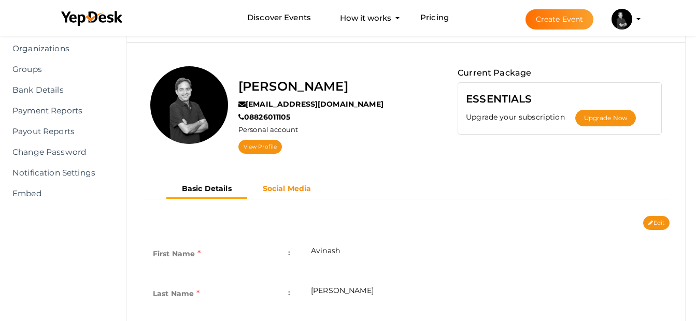
click at [300, 186] on b "Social Media" at bounding box center [287, 188] width 49 height 9
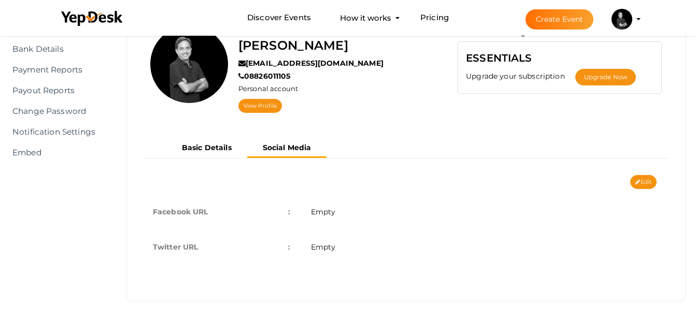
scroll to position [105, 0]
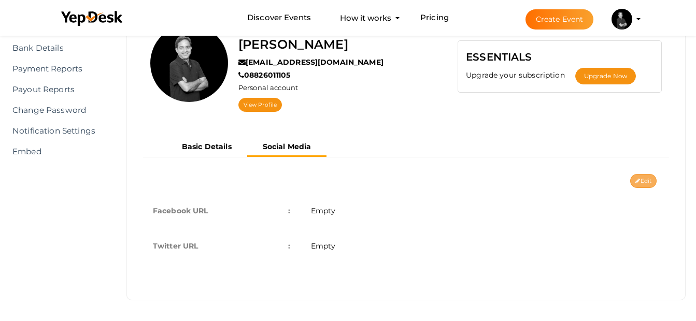
click at [647, 185] on button "Edit" at bounding box center [643, 181] width 26 height 14
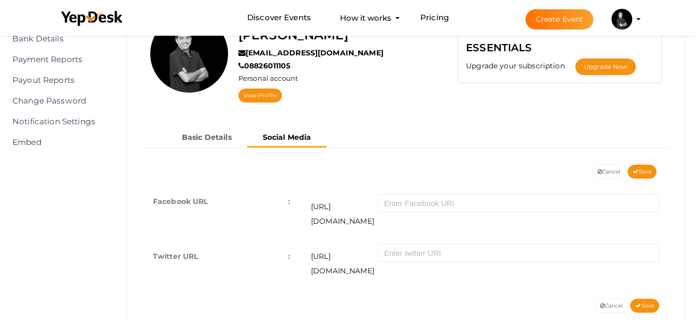
scroll to position [124, 0]
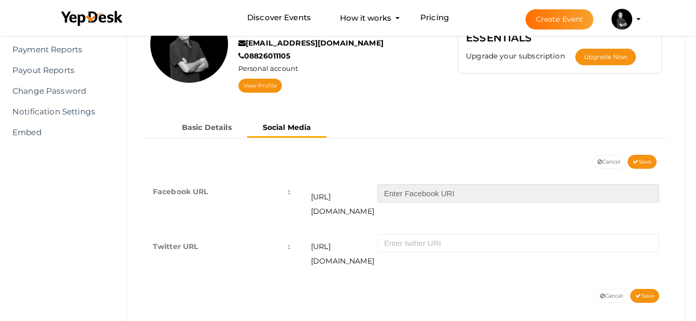
click at [452, 193] on input "text" at bounding box center [518, 193] width 282 height 18
paste input "https://www.facebook.com/avisharmarealestate"
type input "https://www.facebook.com/avisharmarealestate"
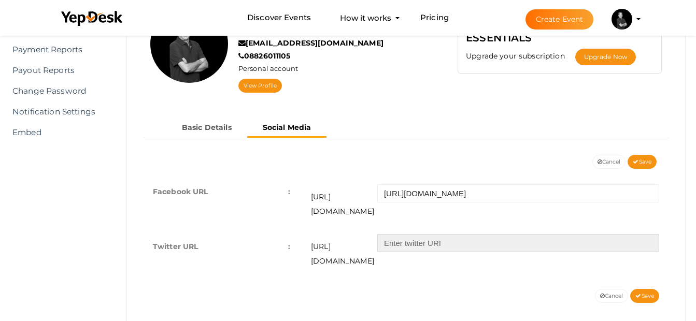
click at [489, 234] on input "text" at bounding box center [518, 243] width 282 height 18
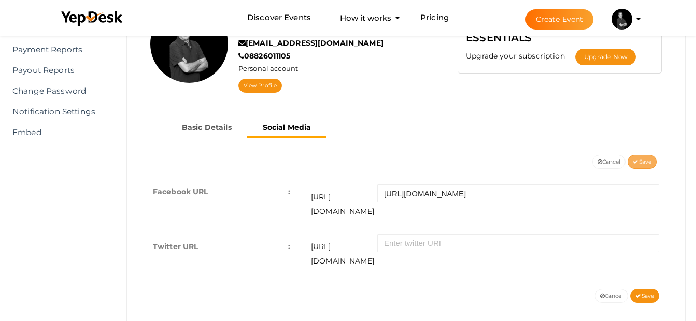
click at [647, 162] on span "Save" at bounding box center [642, 162] width 19 height 7
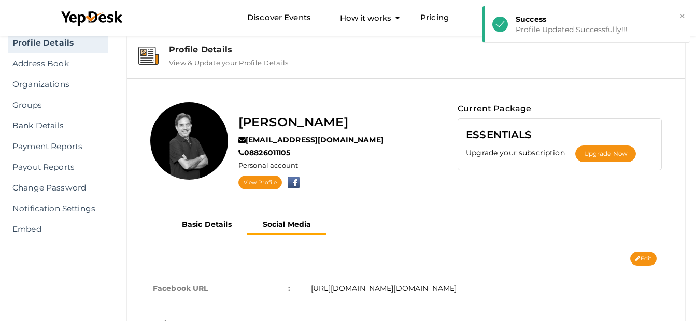
scroll to position [0, 0]
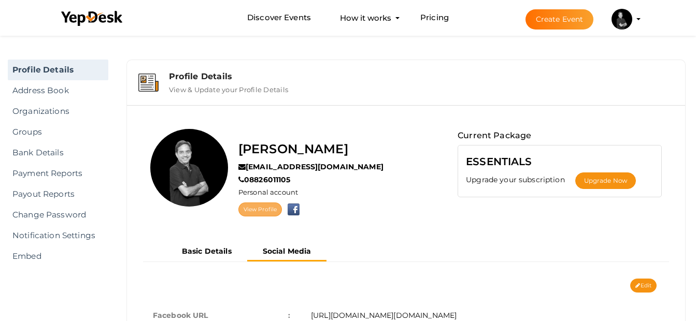
click at [256, 209] on link "View Profile" at bounding box center [260, 210] width 44 height 14
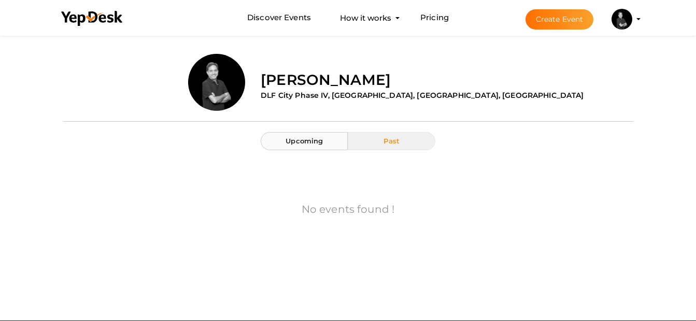
click at [312, 143] on span "Upcoming" at bounding box center [303, 141] width 37 height 8
